Goal: Information Seeking & Learning: Check status

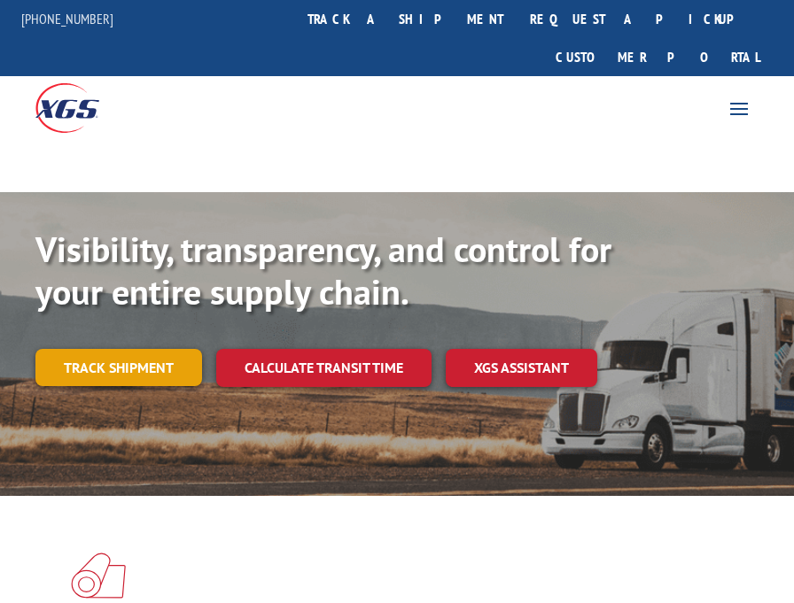
click at [157, 349] on link "Track shipment" at bounding box center [118, 367] width 167 height 37
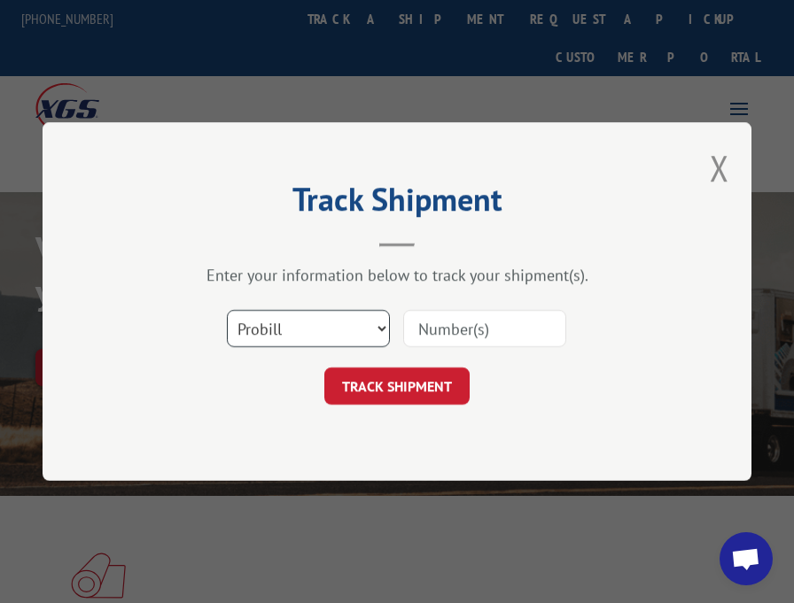
click at [381, 326] on select "Select category... Probill BOL PO" at bounding box center [308, 328] width 163 height 37
select select "bol"
click at [227, 310] on select "Select category... Probill BOL PO" at bounding box center [308, 328] width 163 height 37
click at [447, 321] on input at bounding box center [484, 328] width 163 height 37
type input "8"
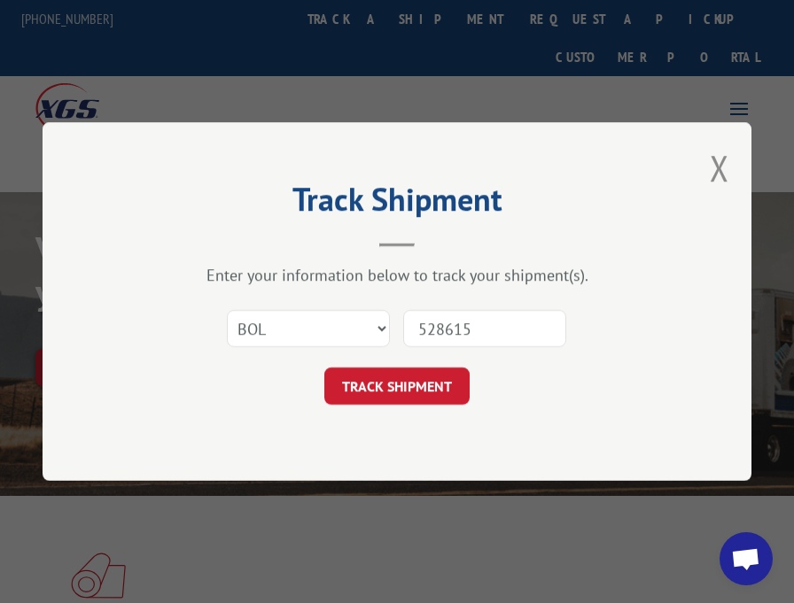
type input "5286151"
click button "TRACK SHIPMENT" at bounding box center [396, 386] width 145 height 37
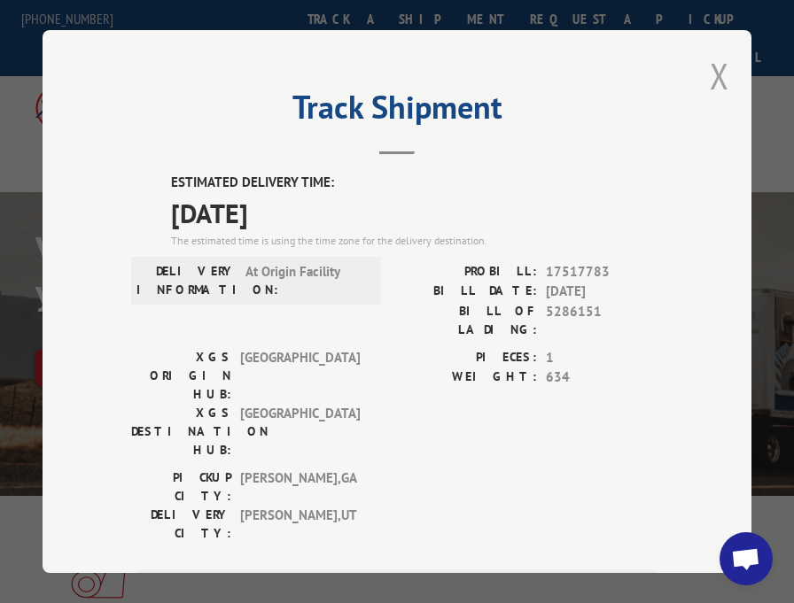
click at [717, 71] on button "Close modal" at bounding box center [719, 75] width 19 height 47
